Goal: Book appointment/travel/reservation

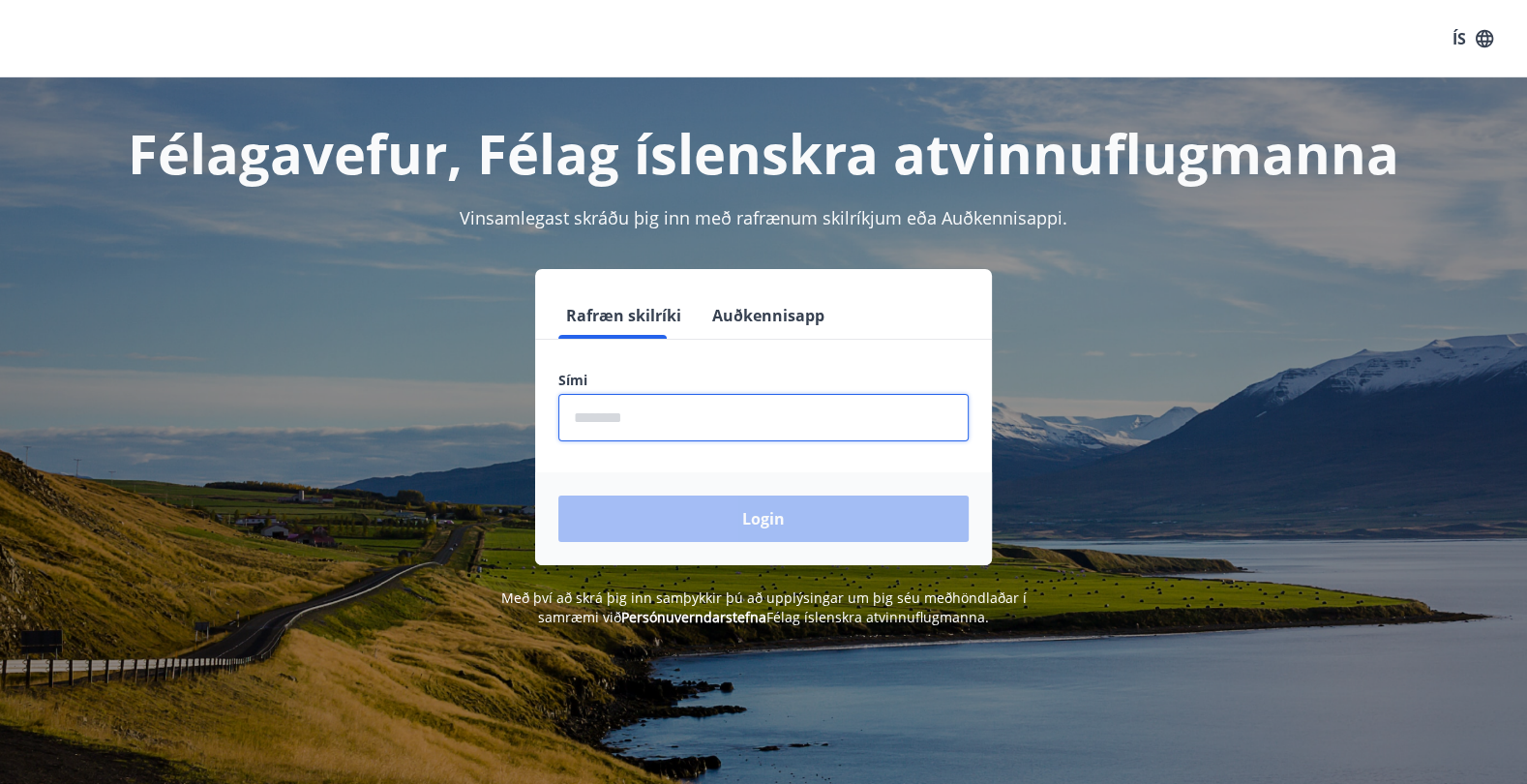
click at [719, 404] on input "phone" at bounding box center [764, 418] width 410 height 48
type input "********"
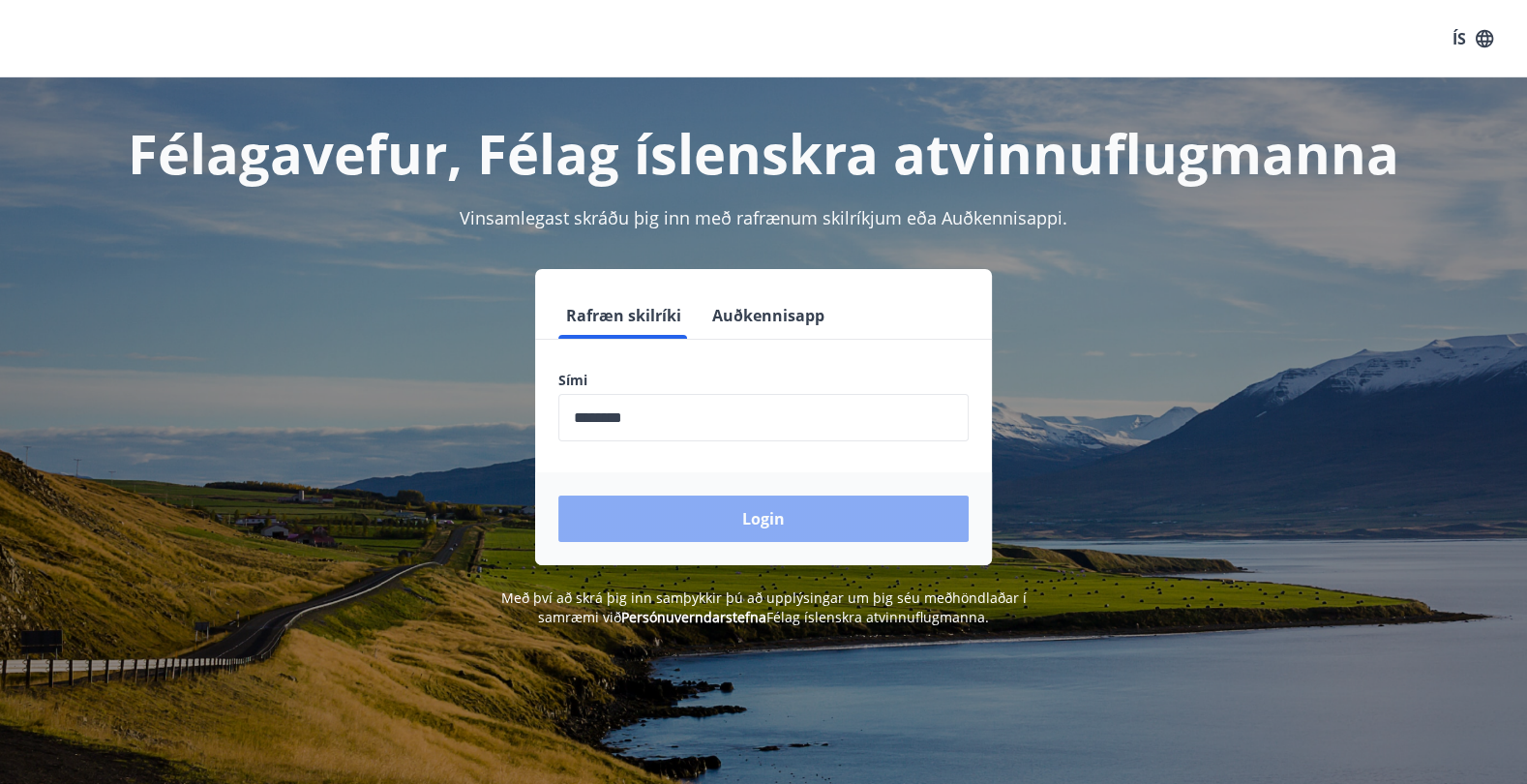
click at [719, 515] on button "Login" at bounding box center [764, 518] width 410 height 47
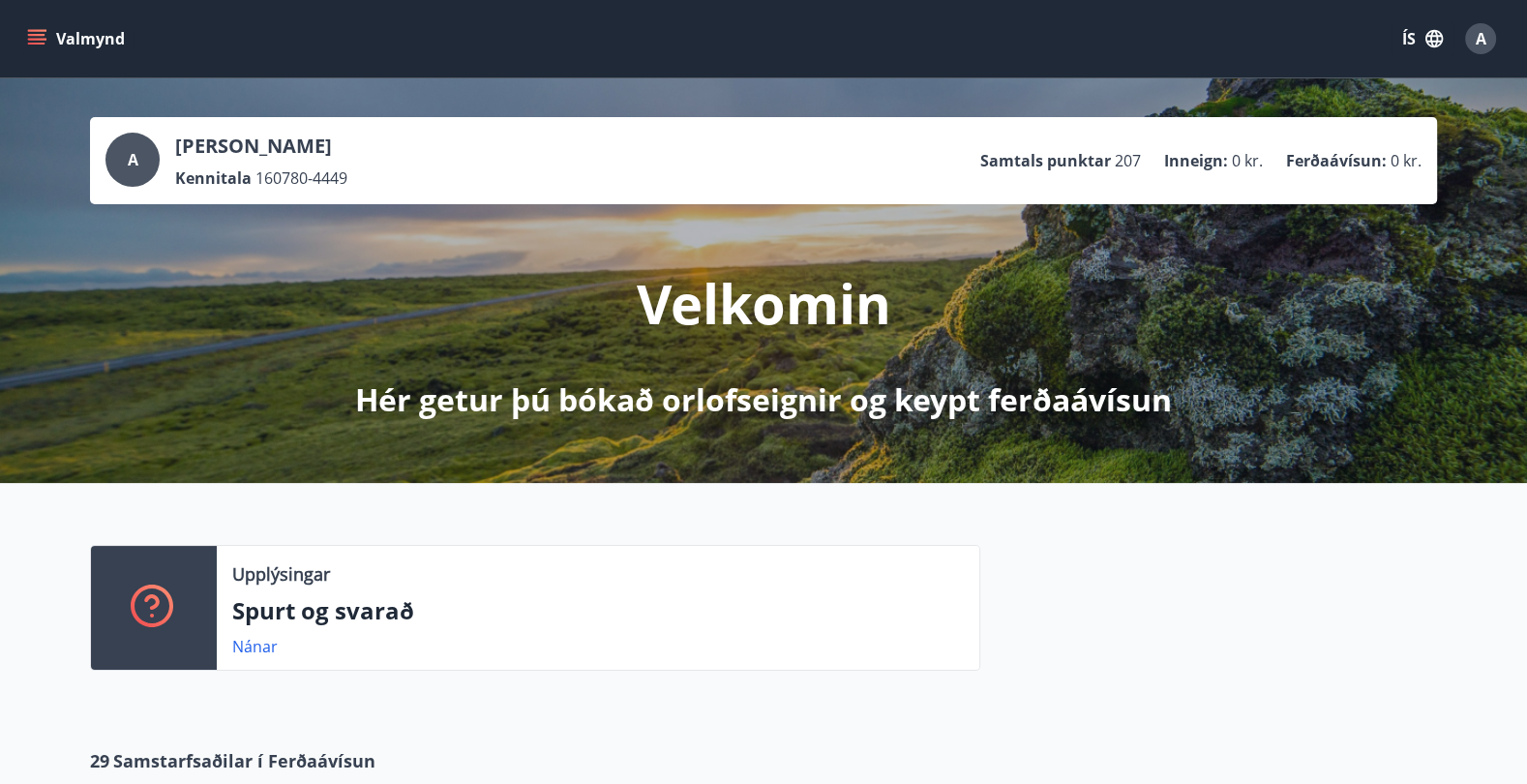
click at [982, 165] on div "A [PERSON_NAME] 160780-4449 Samtals punktar 207 Inneign : 0 kr. Ferðaávísun : 0…" at bounding box center [764, 160] width 1317 height 56
click at [384, 197] on div "A [PERSON_NAME] 160780-4449 Samtals punktar 207 Inneign : 0 kr. Ferðaávísun : 0…" at bounding box center [764, 161] width 1348 height 88
click at [89, 39] on button "Valmynd" at bounding box center [78, 38] width 109 height 35
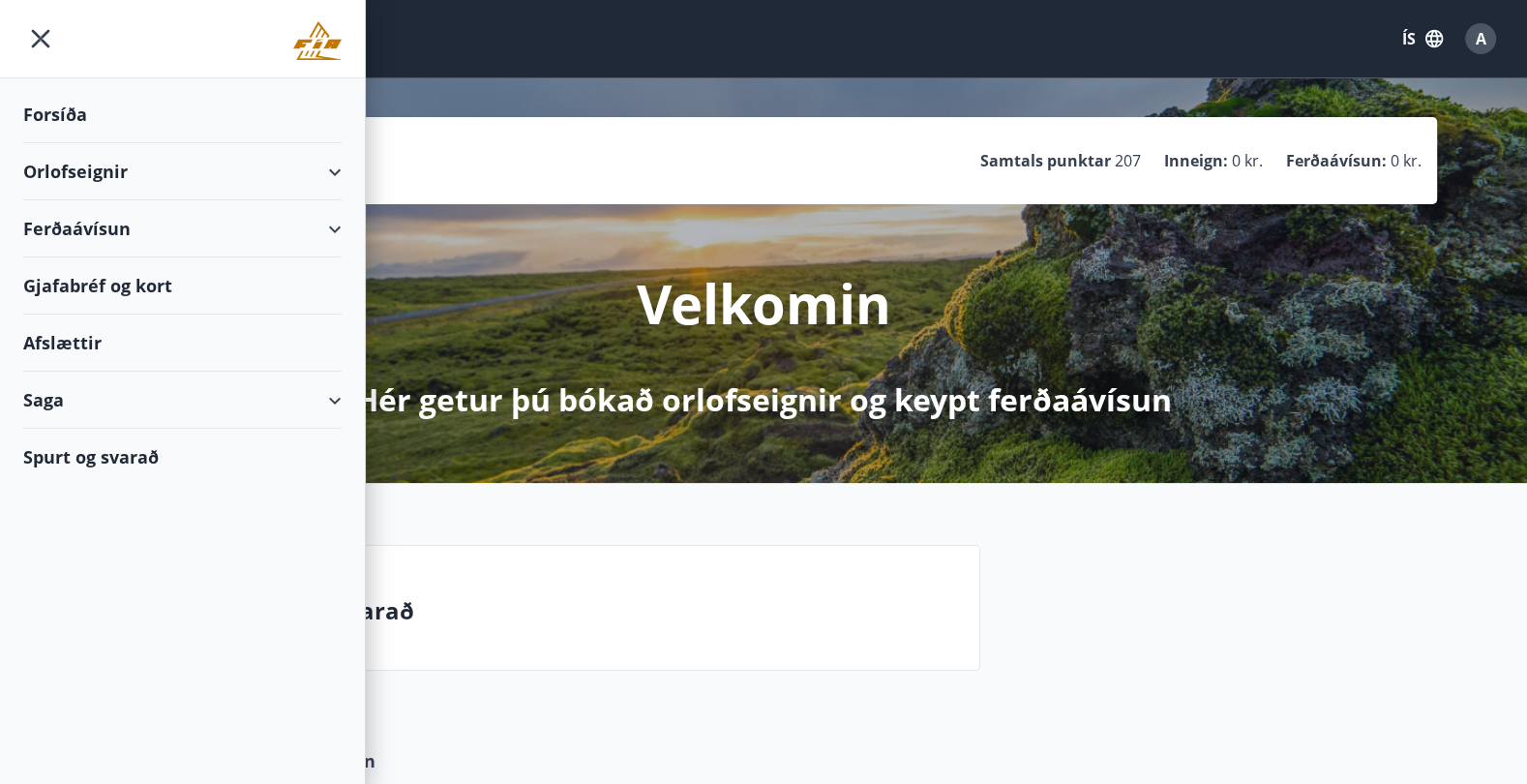
click at [88, 178] on div "Orlofseignir" at bounding box center [182, 171] width 319 height 57
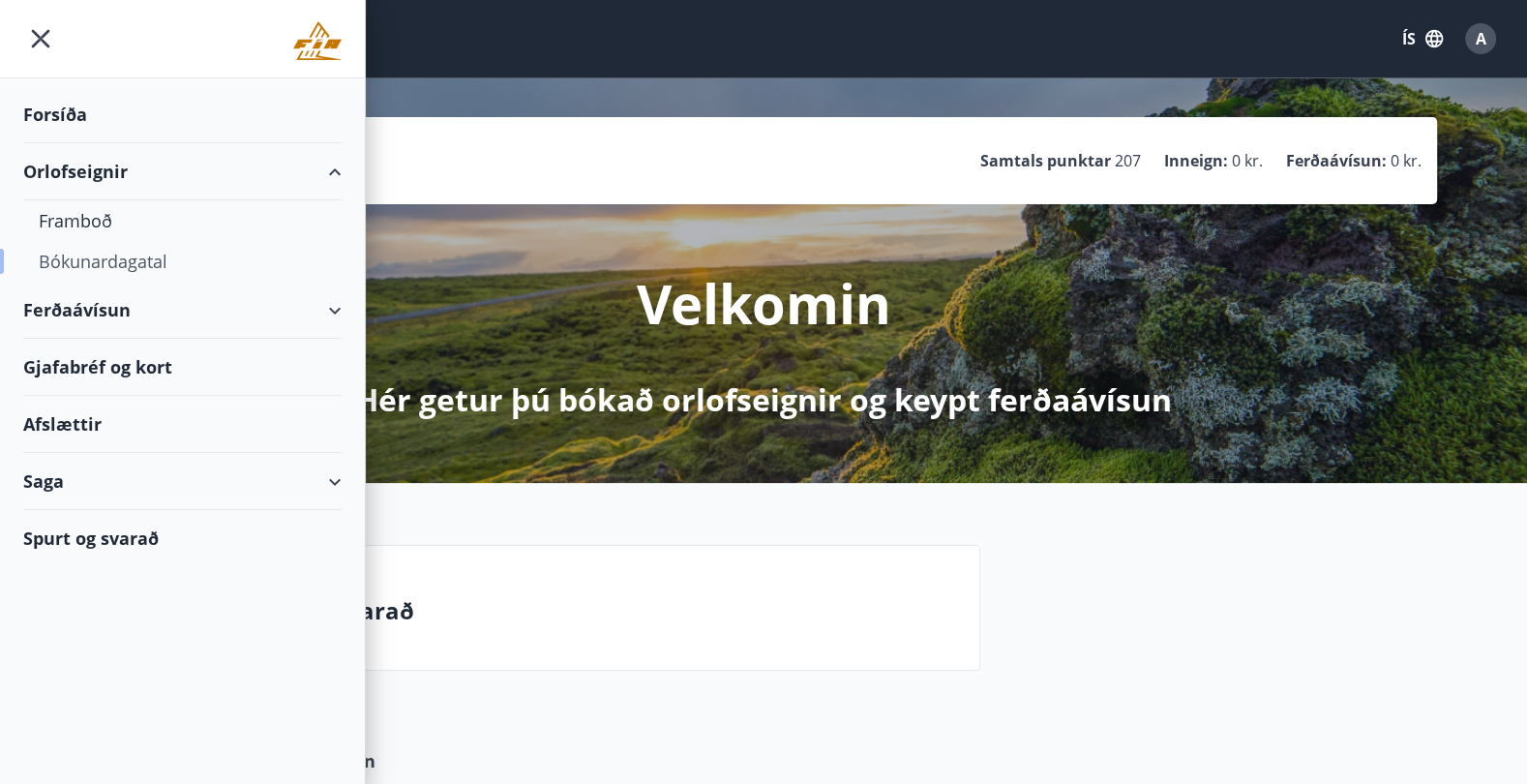
click at [80, 251] on div "Bókunardagatal" at bounding box center [182, 261] width 288 height 41
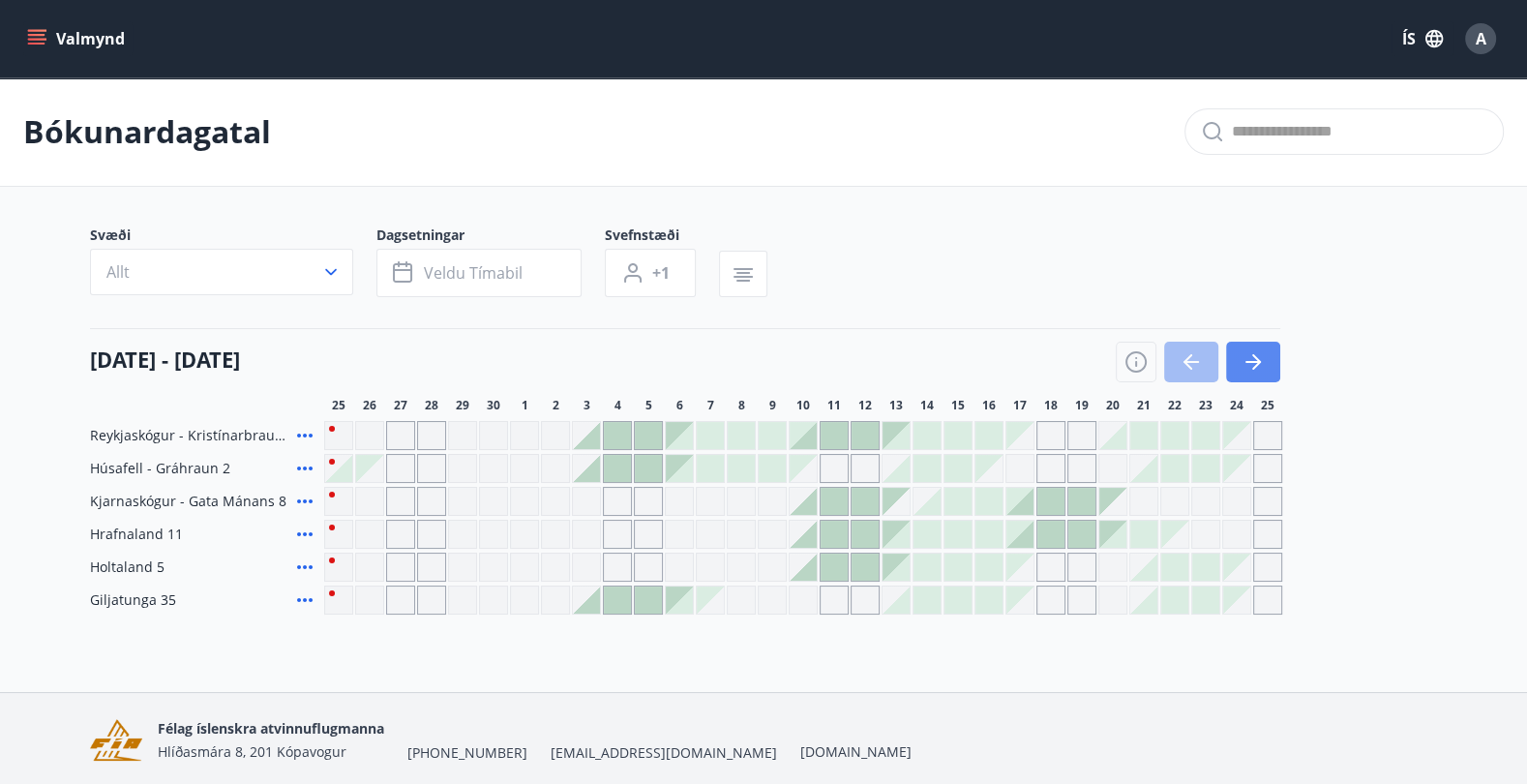
click at [1256, 357] on icon "button" at bounding box center [1256, 362] width 9 height 16
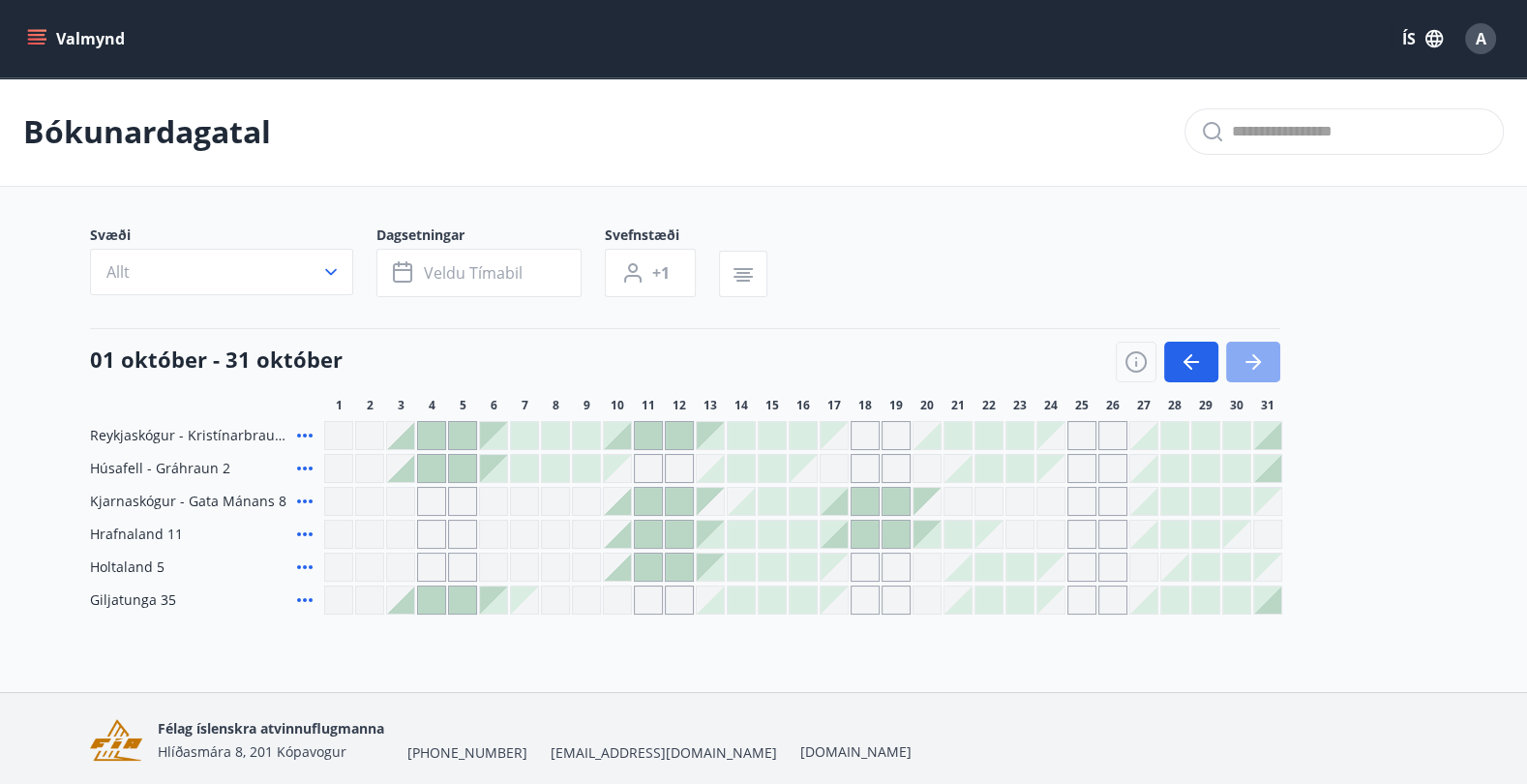
click at [1256, 357] on icon "button" at bounding box center [1256, 362] width 9 height 16
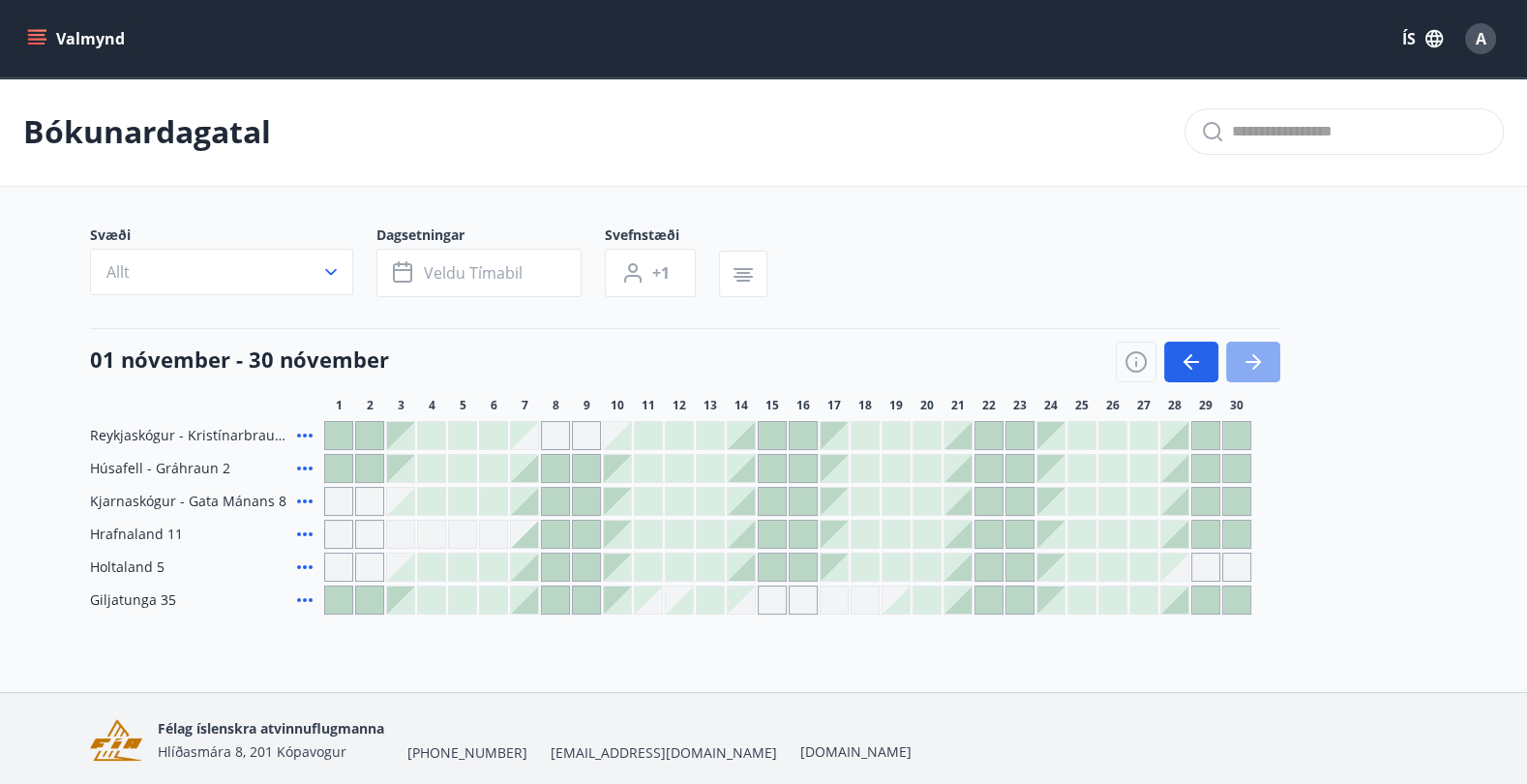
click at [1256, 357] on icon "button" at bounding box center [1256, 362] width 9 height 16
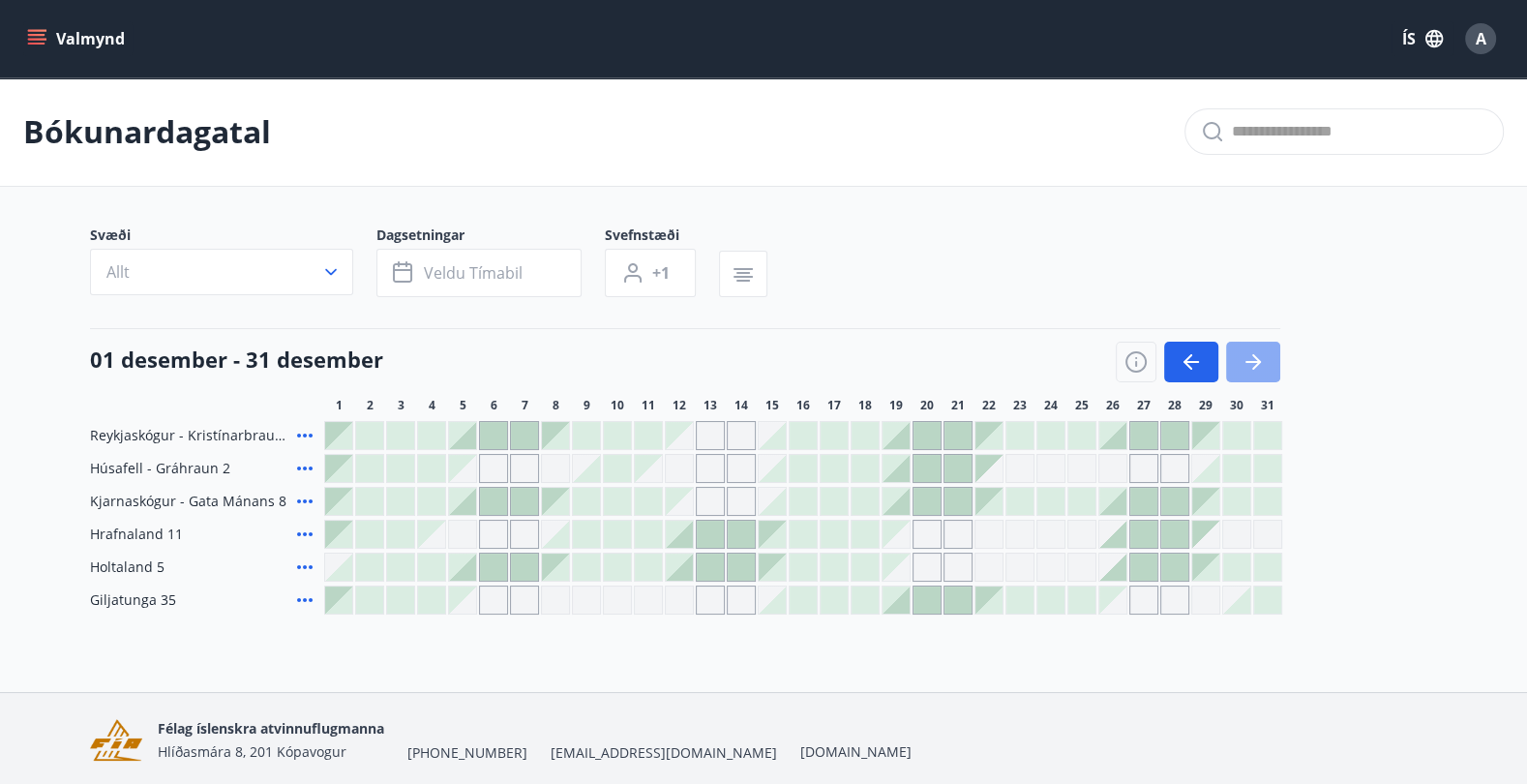
click at [1256, 357] on icon "button" at bounding box center [1256, 362] width 9 height 16
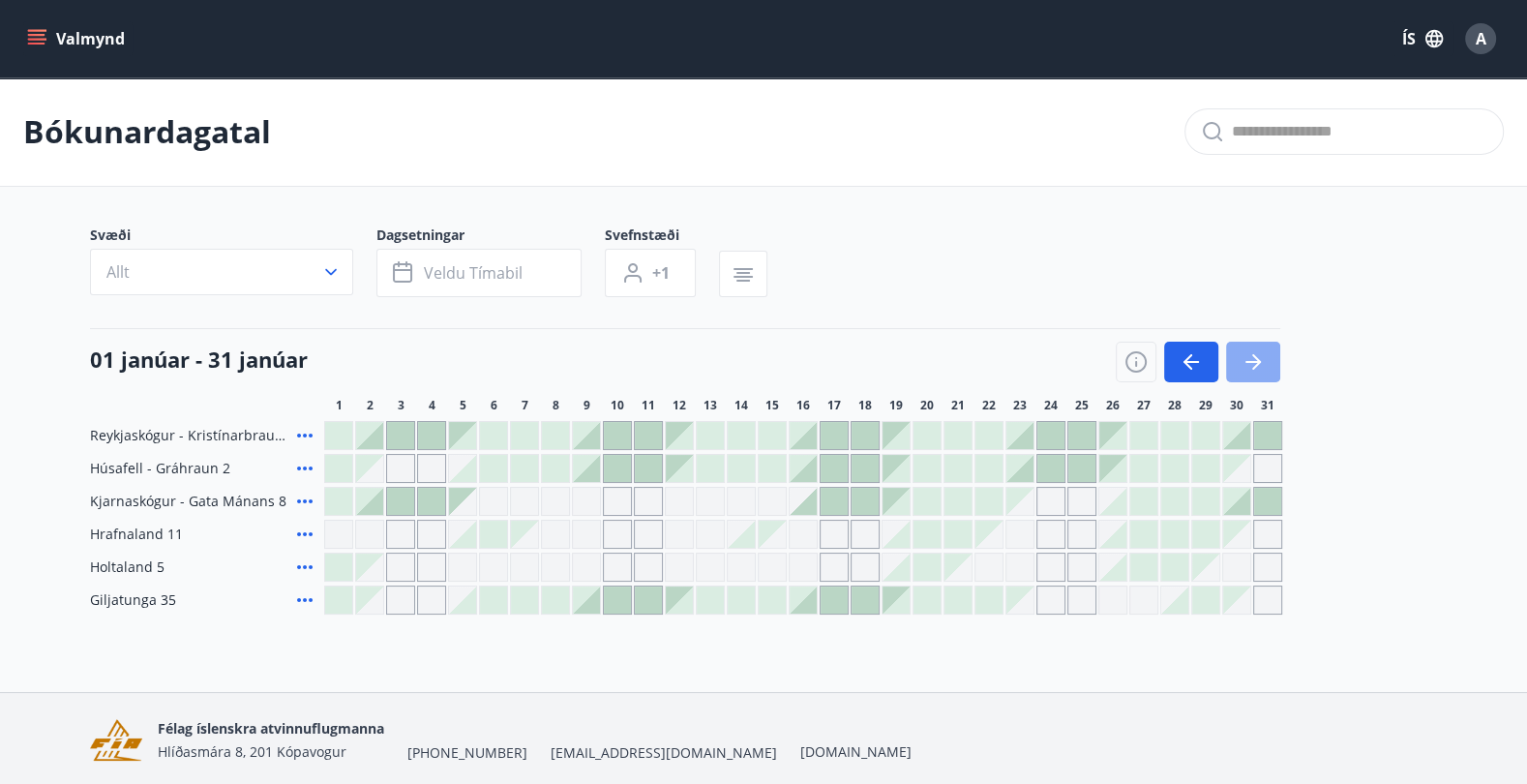
click at [1256, 357] on icon "button" at bounding box center [1256, 362] width 9 height 16
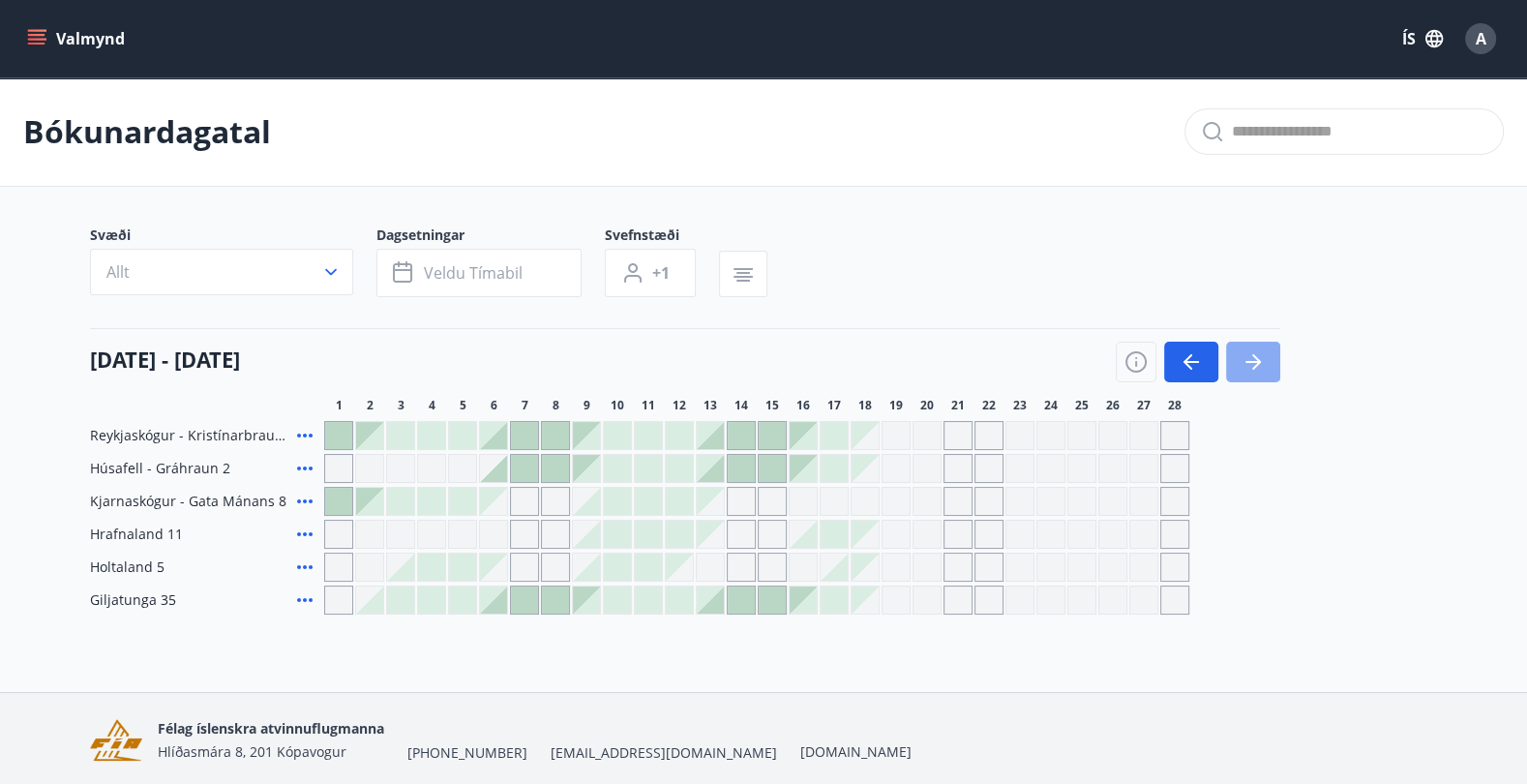
click at [1256, 357] on icon "button" at bounding box center [1256, 362] width 9 height 16
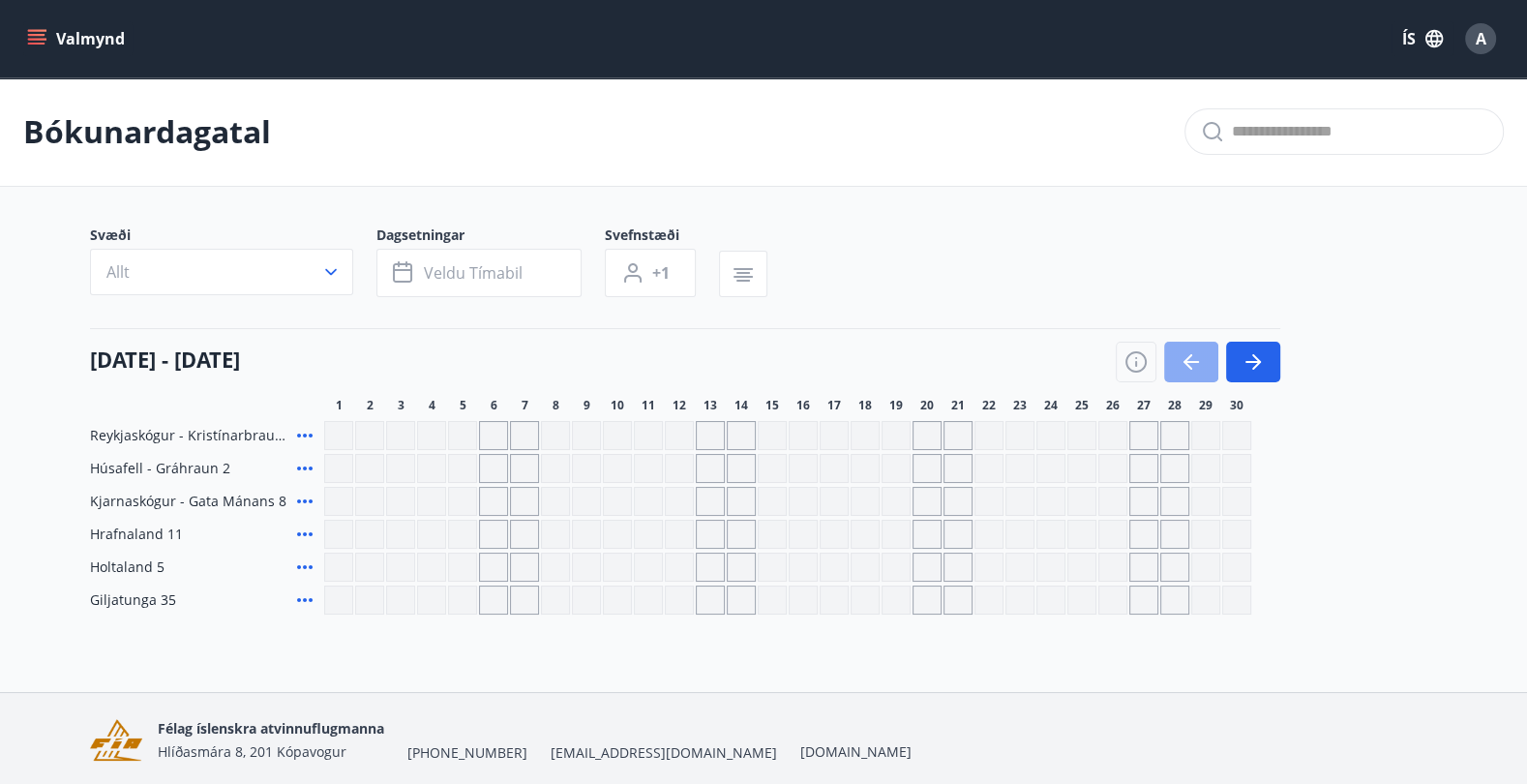
click at [1195, 363] on icon "button" at bounding box center [1191, 361] width 23 height 23
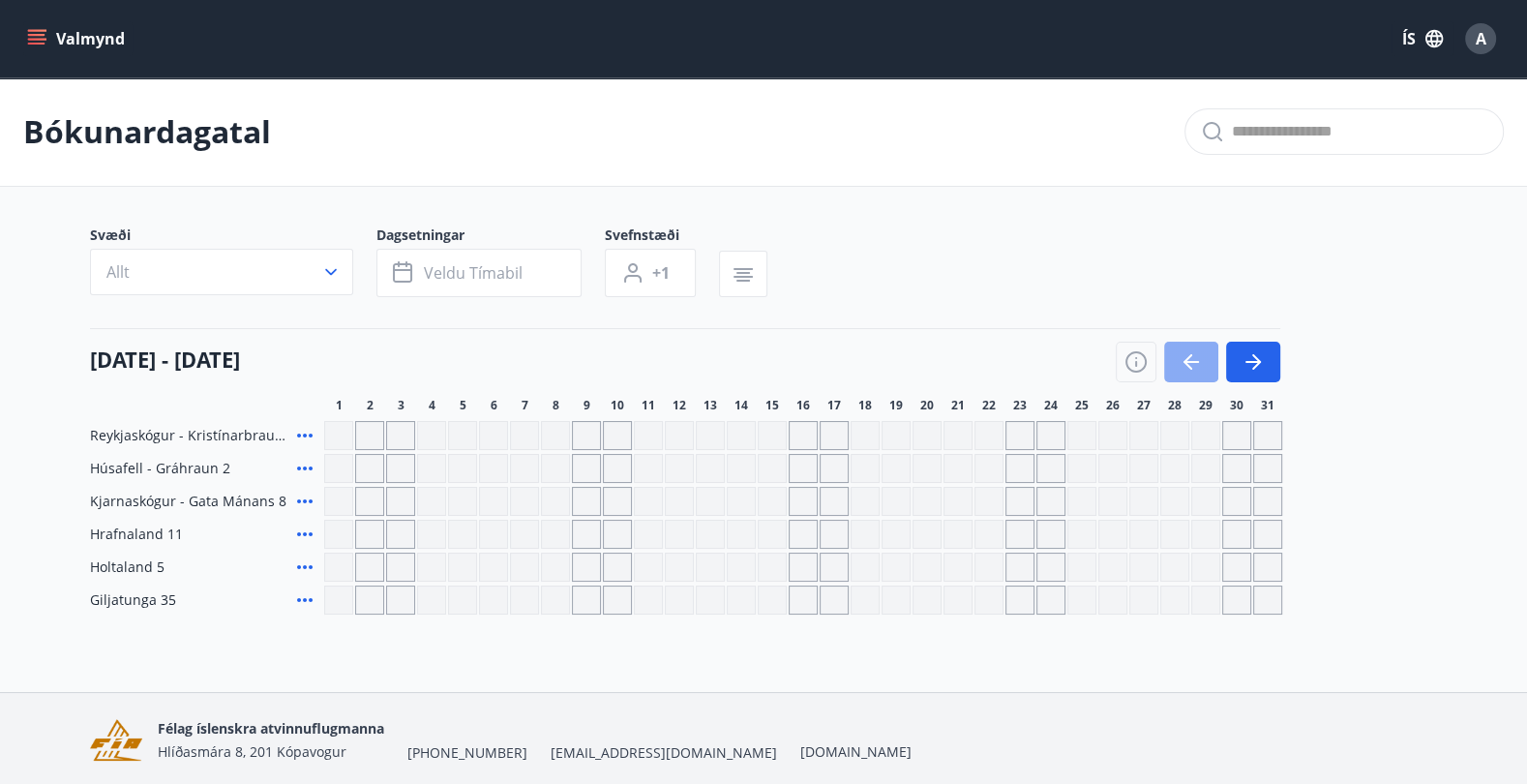
click at [1195, 363] on icon "button" at bounding box center [1191, 361] width 23 height 23
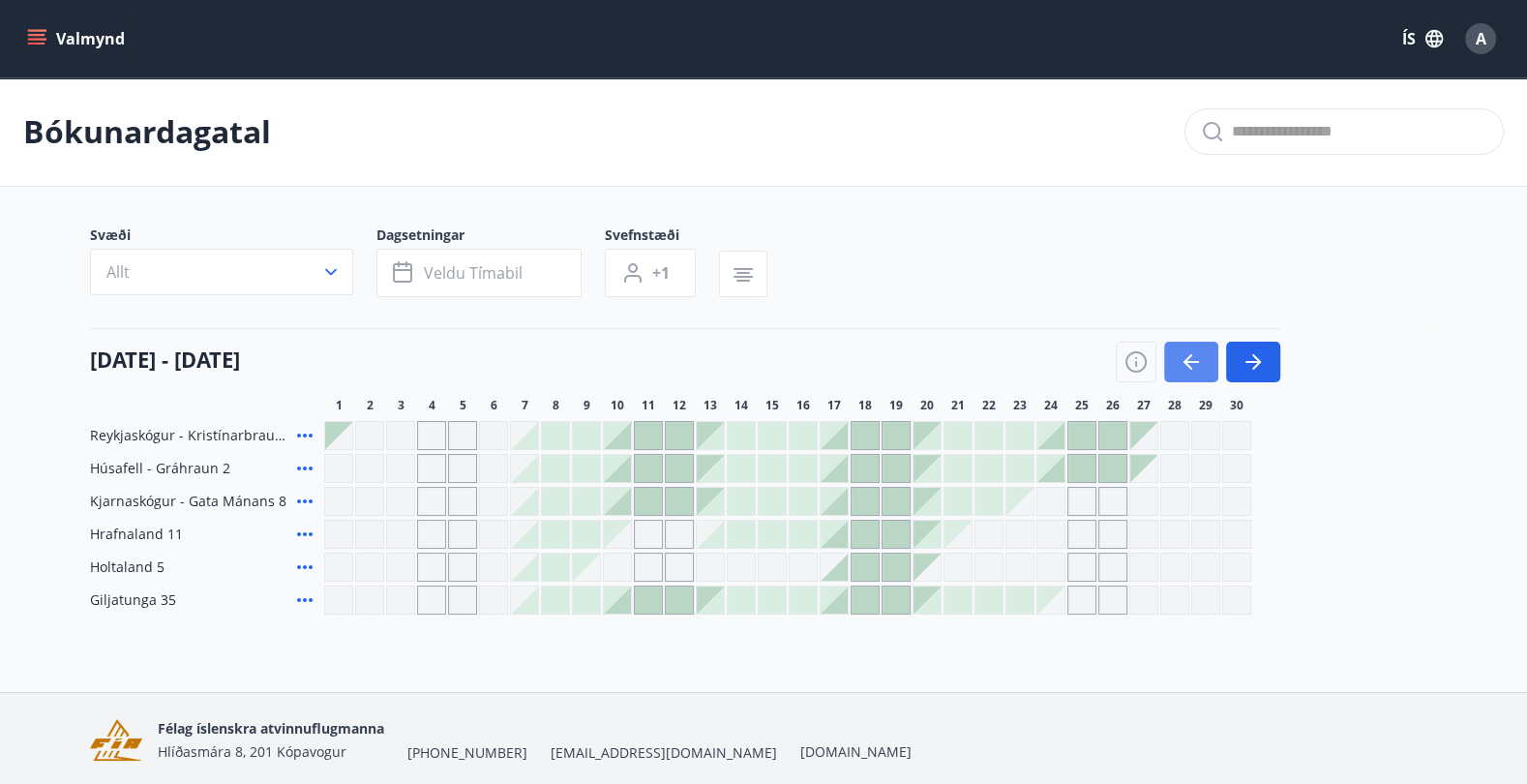
click at [1196, 366] on icon "button" at bounding box center [1191, 361] width 23 height 23
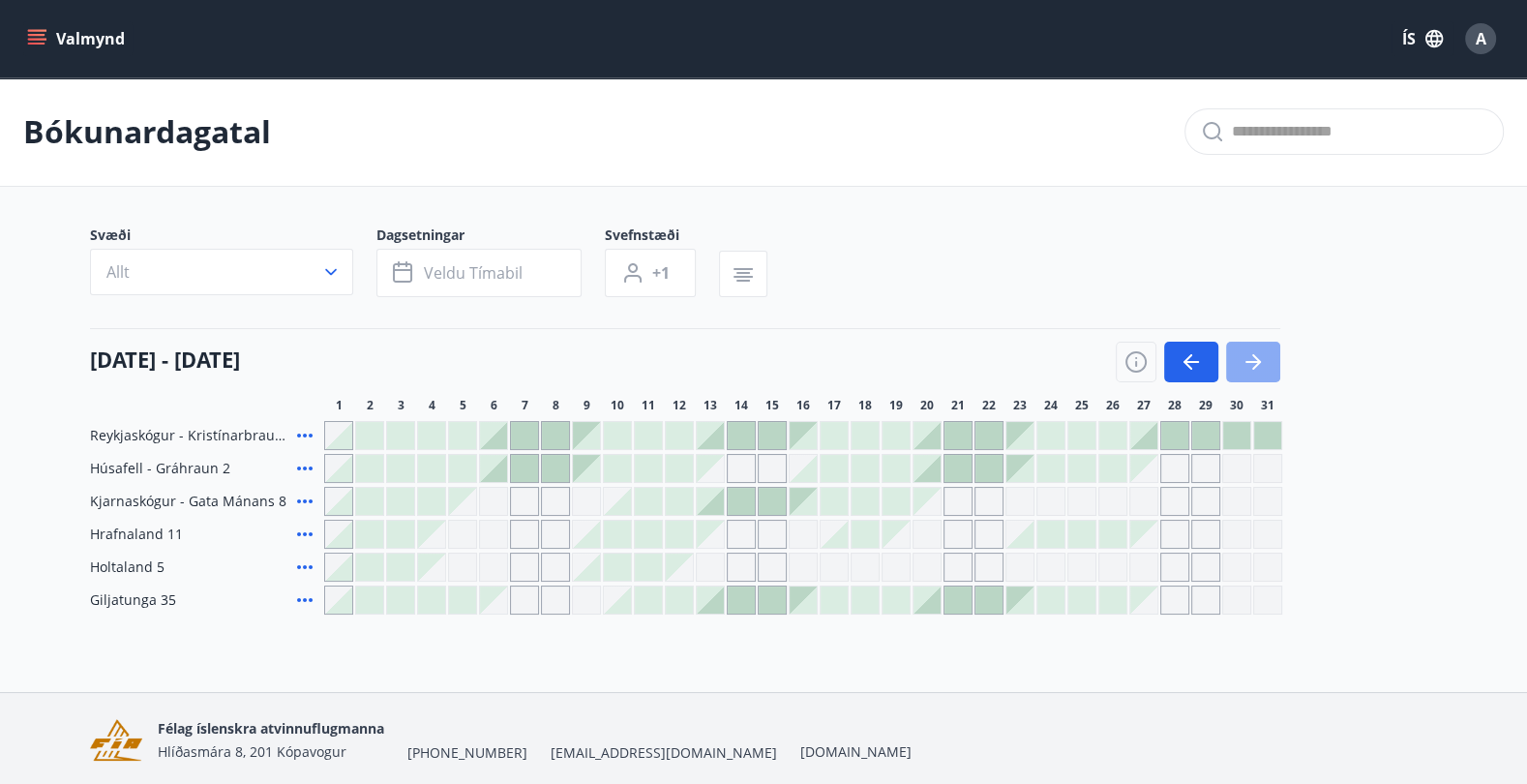
click at [1254, 361] on icon "button" at bounding box center [1254, 362] width 16 height 2
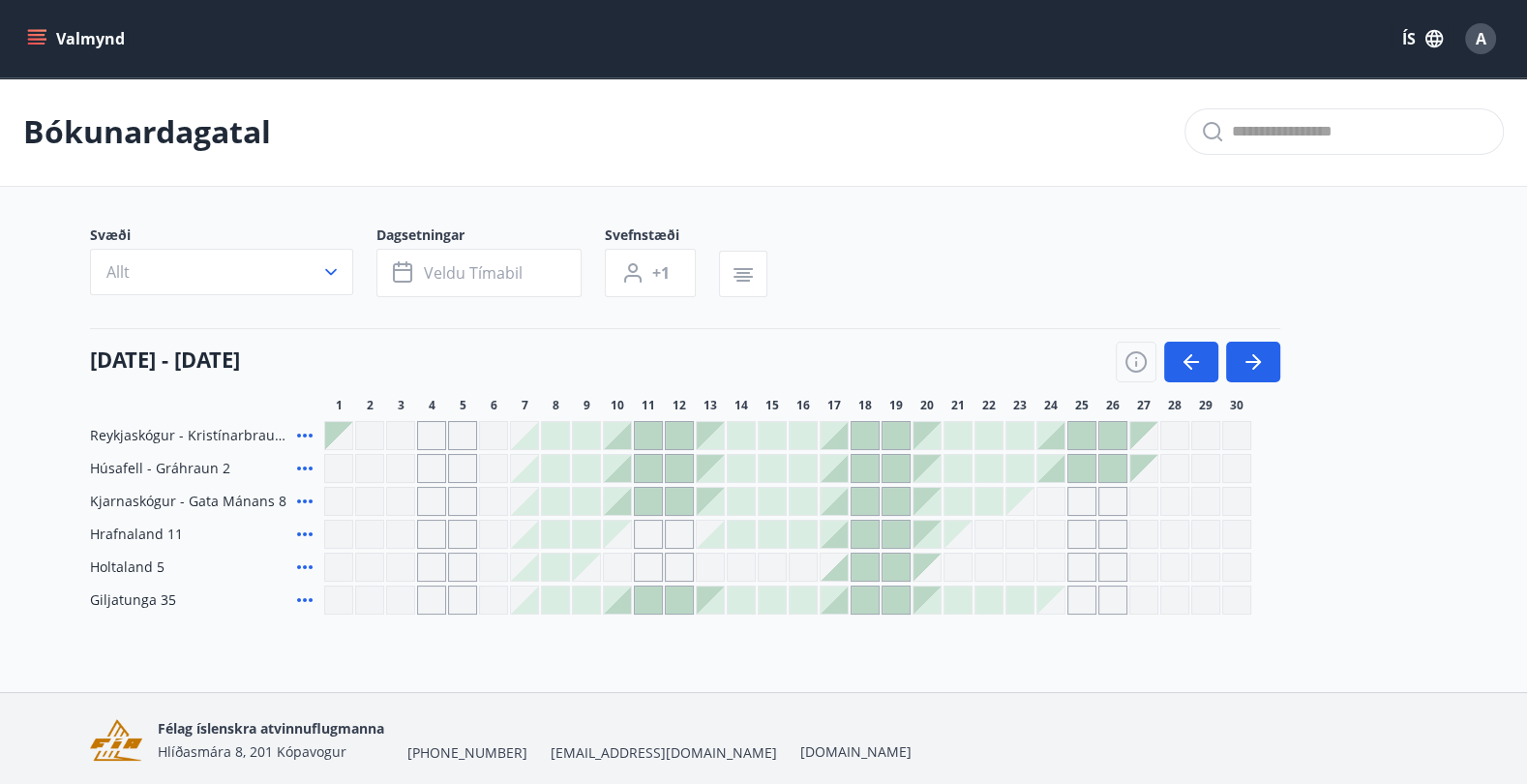
click at [330, 531] on div "Gráir dagar eru ekki bókanlegir" at bounding box center [338, 533] width 29 height 29
